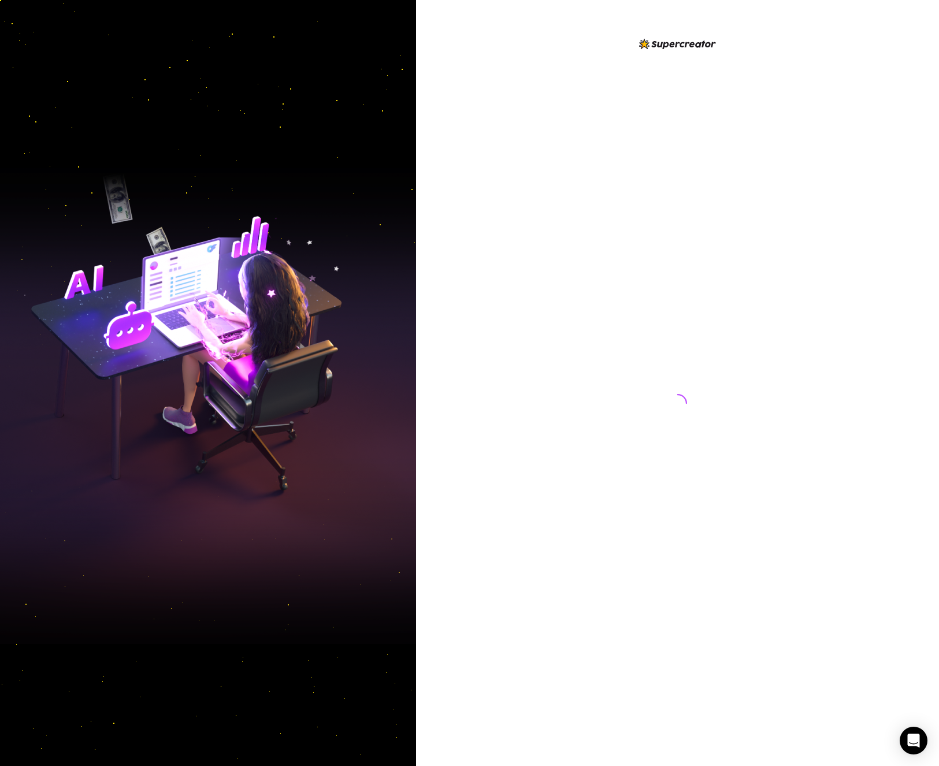
click at [652, 283] on div at bounding box center [678, 392] width 258 height 711
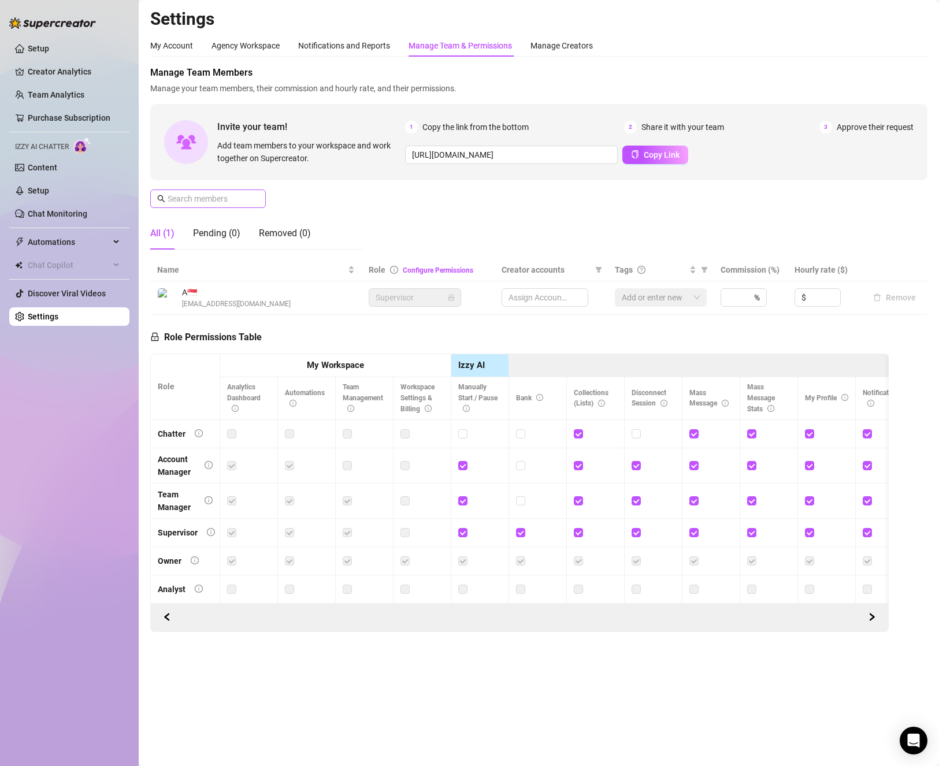
click at [264, 203] on span at bounding box center [208, 199] width 116 height 18
click at [247, 201] on input "text" at bounding box center [209, 198] width 82 height 13
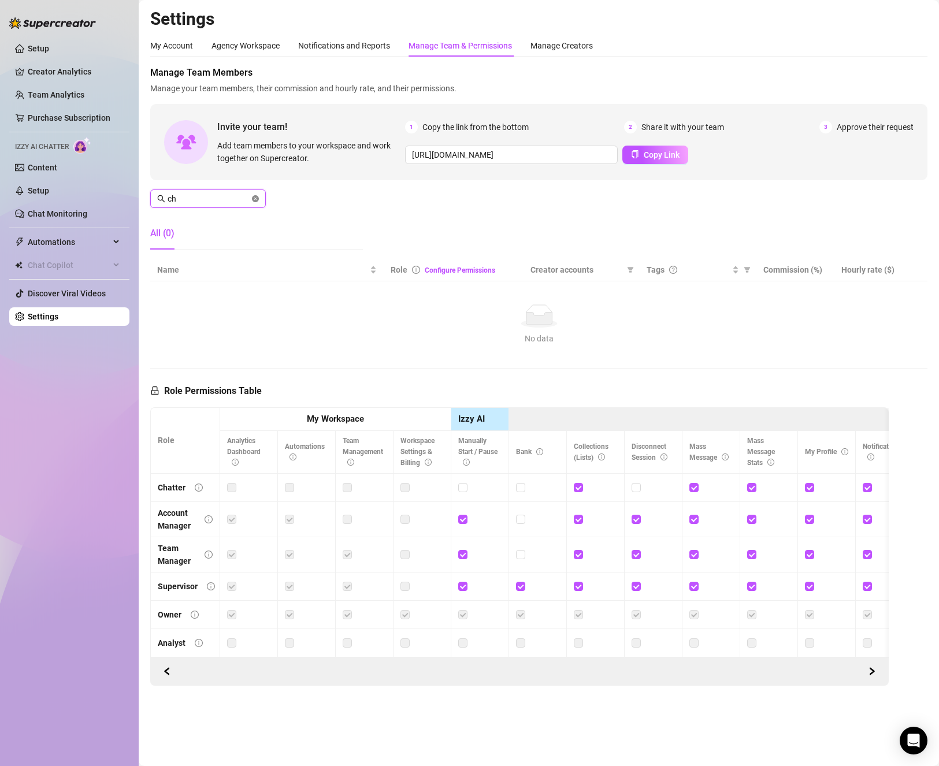
type input "c"
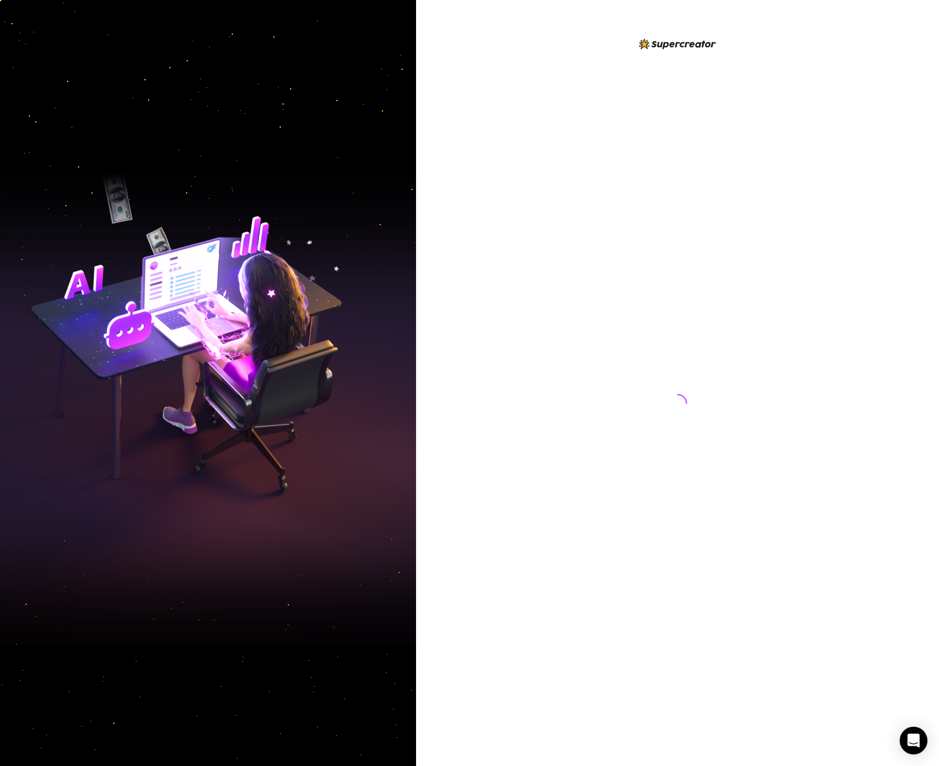
click at [729, 284] on div at bounding box center [678, 392] width 258 height 711
click at [660, 302] on div at bounding box center [678, 392] width 258 height 711
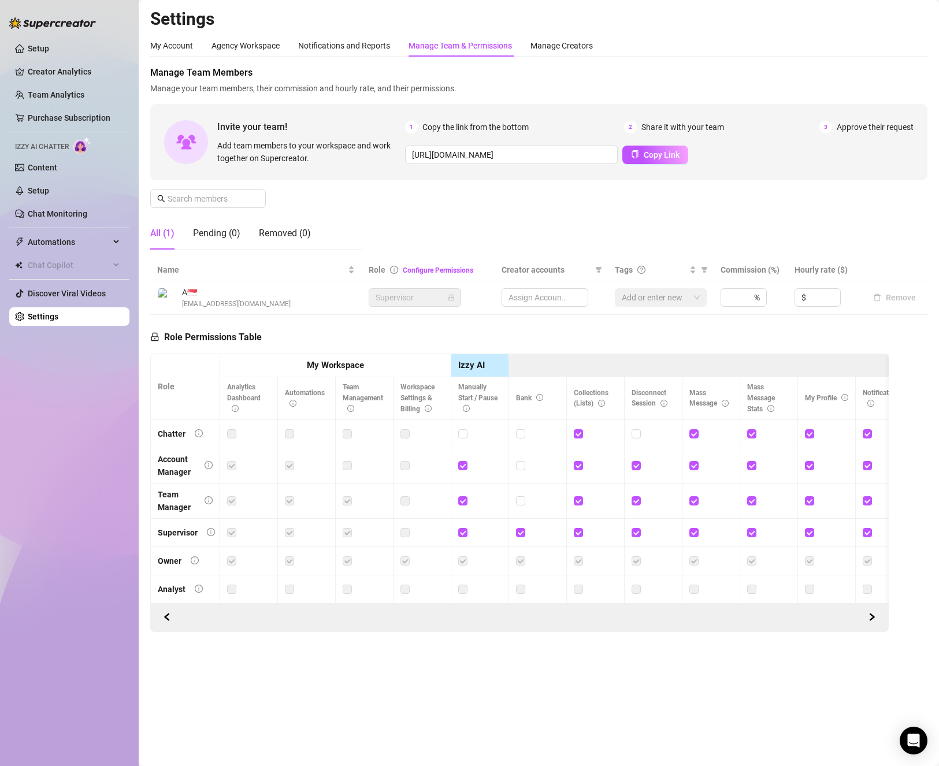
drag, startPoint x: 866, startPoint y: 731, endPoint x: 792, endPoint y: 598, distance: 152.9
click at [867, 730] on main "Settings My Account Agency Workspace Notifications and Reports Manage Team & Pe…" at bounding box center [539, 383] width 800 height 766
click at [212, 203] on input "text" at bounding box center [209, 198] width 82 height 13
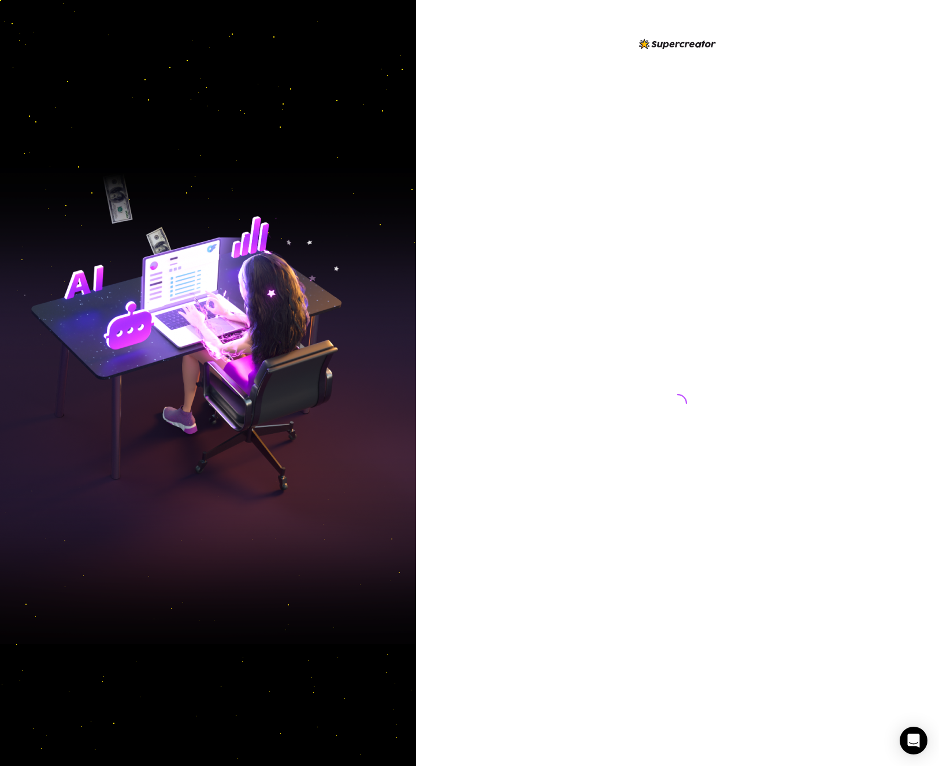
click at [693, 280] on div at bounding box center [678, 392] width 258 height 711
click at [713, 377] on div at bounding box center [678, 392] width 258 height 711
click at [711, 344] on div at bounding box center [678, 392] width 258 height 711
click at [795, 242] on div at bounding box center [678, 392] width 258 height 711
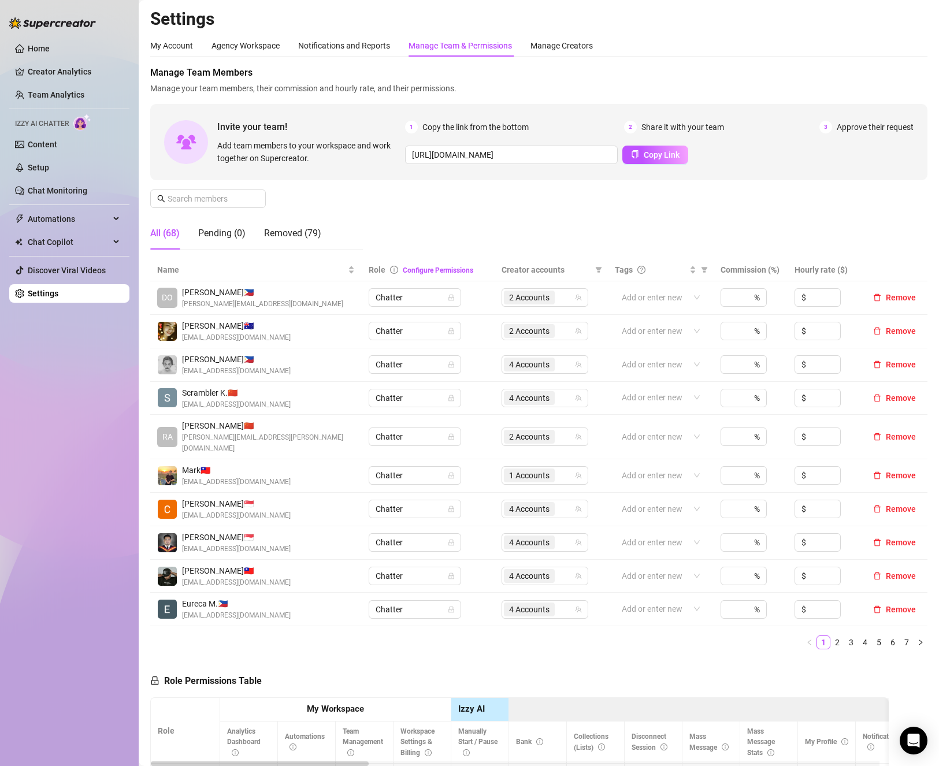
click at [688, 92] on span "Manage your team members, their commission and hourly rate, and their permissio…" at bounding box center [538, 88] width 777 height 13
click at [693, 235] on div "Manage Team Members Manage your team members, their commission and hourly rate,…" at bounding box center [538, 162] width 777 height 193
